Goal: Navigation & Orientation: Find specific page/section

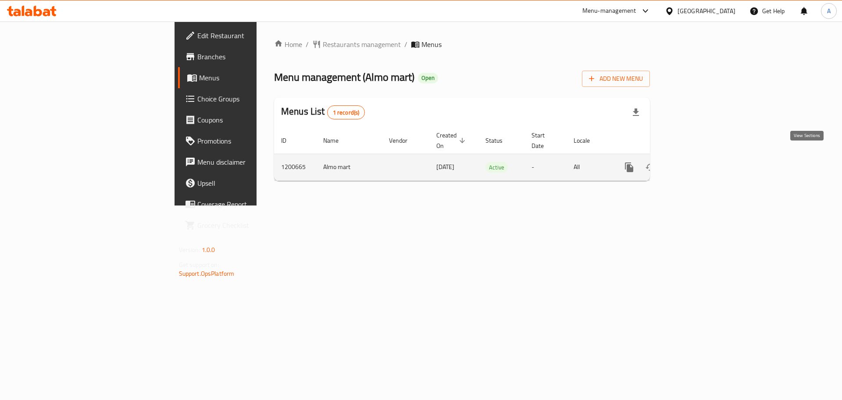
click at [698, 162] on icon "enhanced table" at bounding box center [692, 167] width 11 height 11
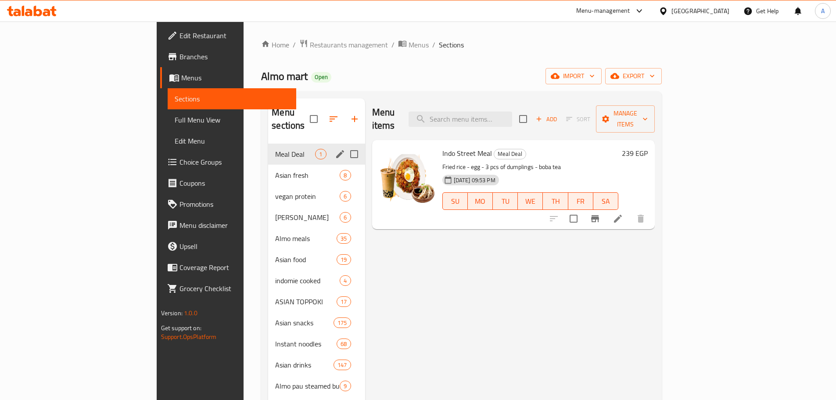
click at [275, 149] on span "Meal Deal" at bounding box center [295, 154] width 40 height 11
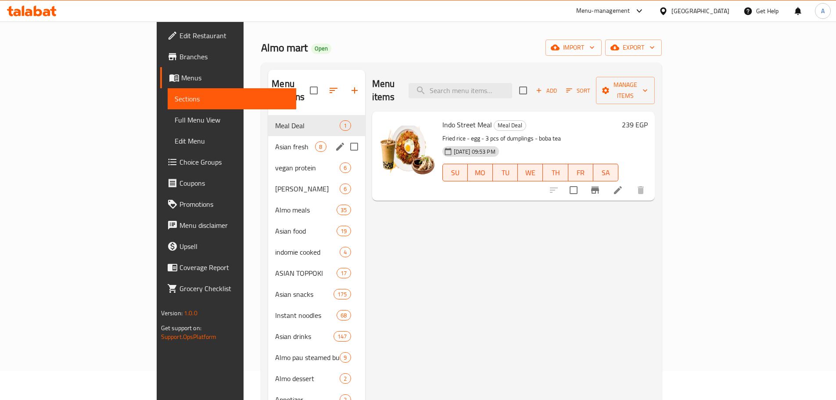
scroll to position [44, 0]
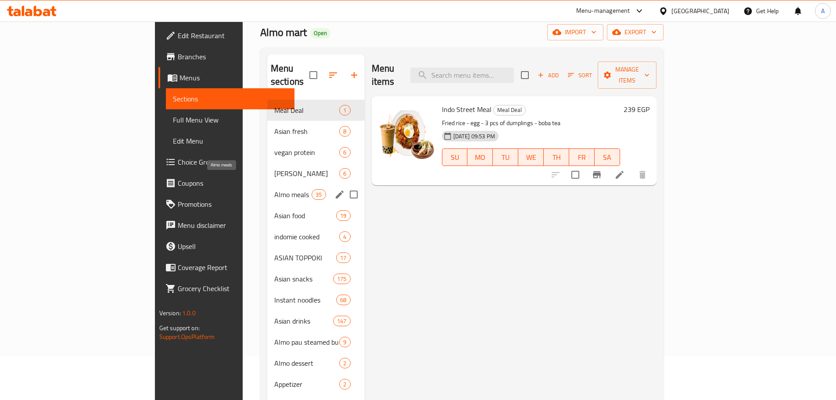
click at [274, 189] on span "Almo meals" at bounding box center [292, 194] width 37 height 11
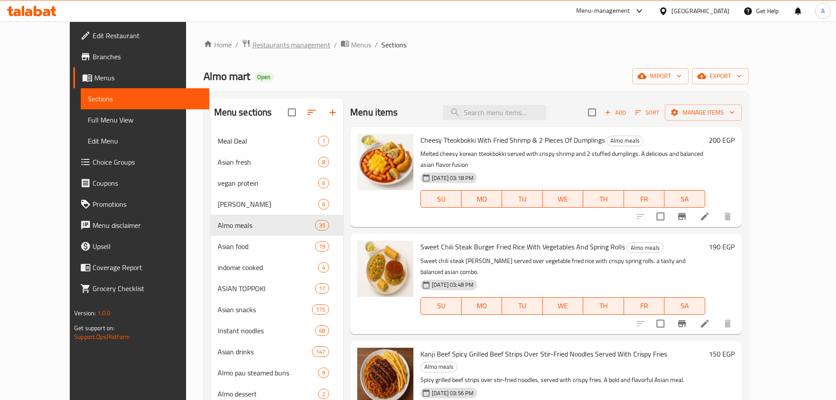
click at [252, 43] on span "Restaurants management" at bounding box center [291, 44] width 78 height 11
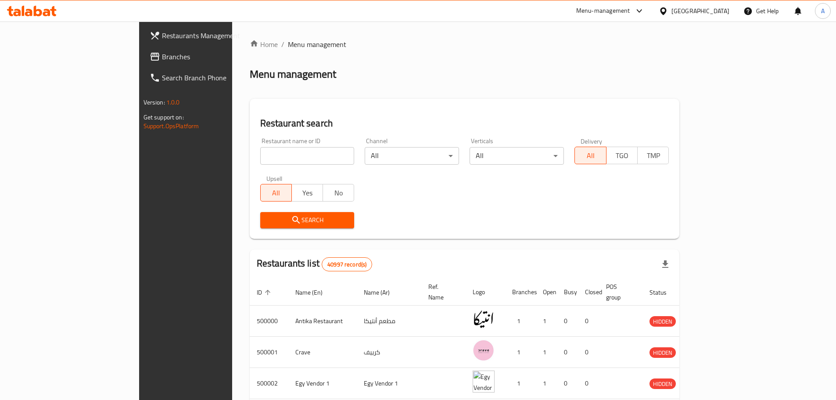
click at [162, 59] on span "Branches" at bounding box center [217, 56] width 110 height 11
